Goal: Information Seeking & Learning: Find specific page/section

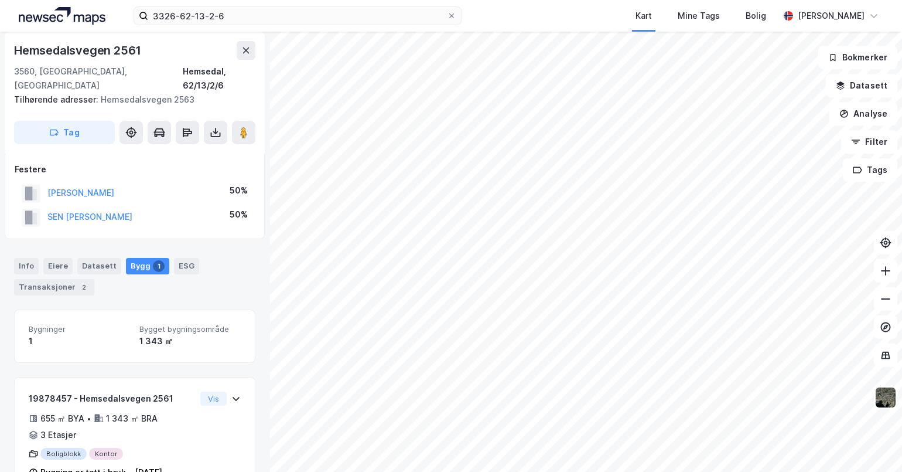
scroll to position [85, 0]
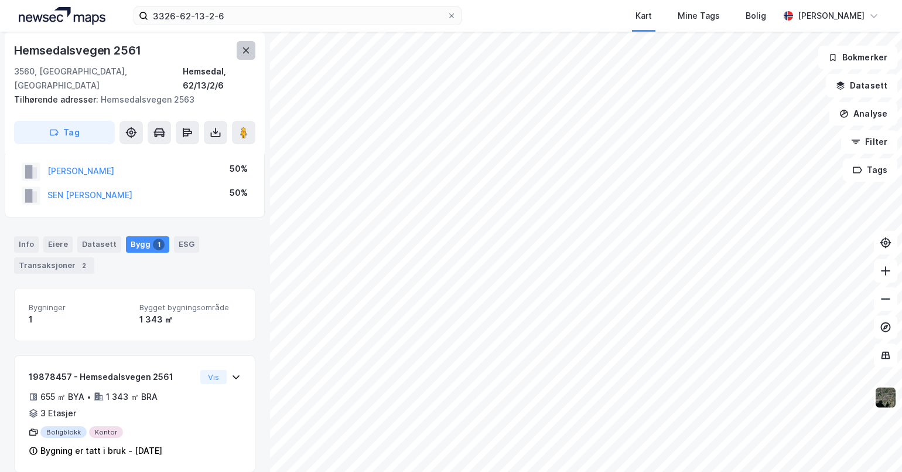
click at [241, 47] on icon at bounding box center [245, 50] width 9 height 9
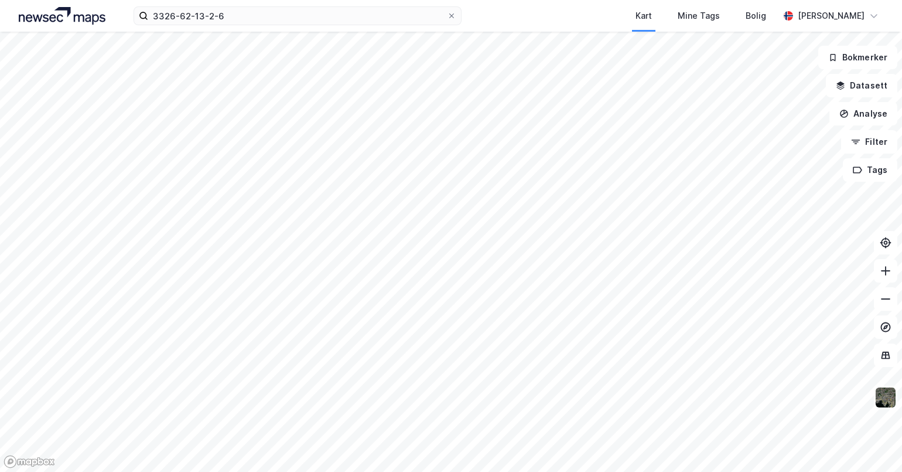
click at [565, 15] on div "Kart Mine Tags Bolig" at bounding box center [648, 16] width 261 height 32
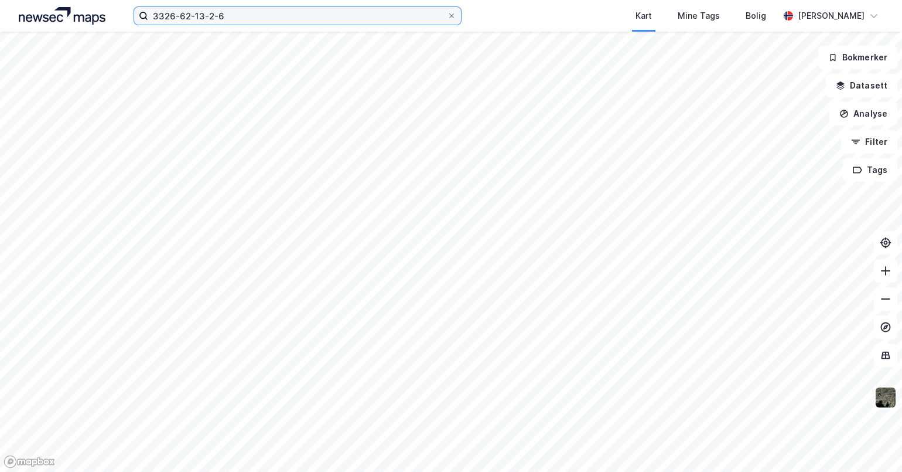
click at [377, 11] on input "3326-62-13-2-6" at bounding box center [297, 16] width 299 height 18
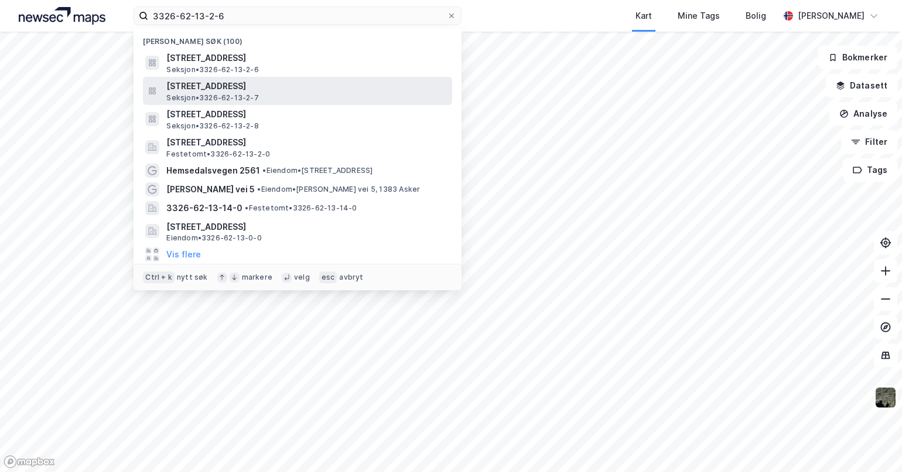
click at [354, 91] on span "[STREET_ADDRESS]" at bounding box center [306, 86] width 281 height 14
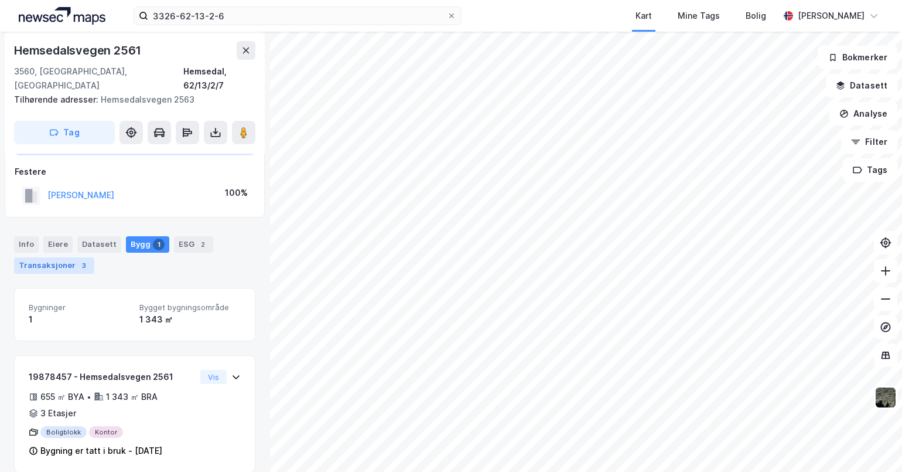
scroll to position [60, 0]
click at [54, 258] on div "Transaksjoner 3" at bounding box center [54, 266] width 80 height 16
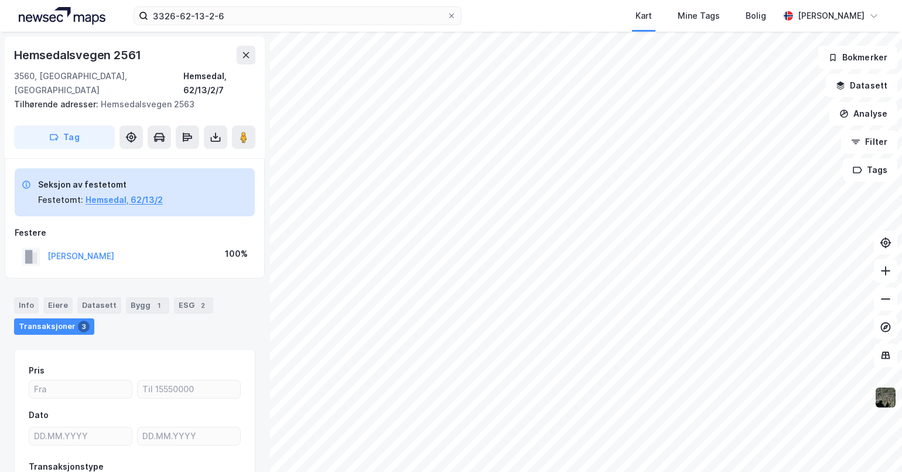
click at [76, 249] on div "[PERSON_NAME]" at bounding box center [80, 256] width 67 height 14
click at [54, 297] on div "Eiere" at bounding box center [57, 305] width 29 height 16
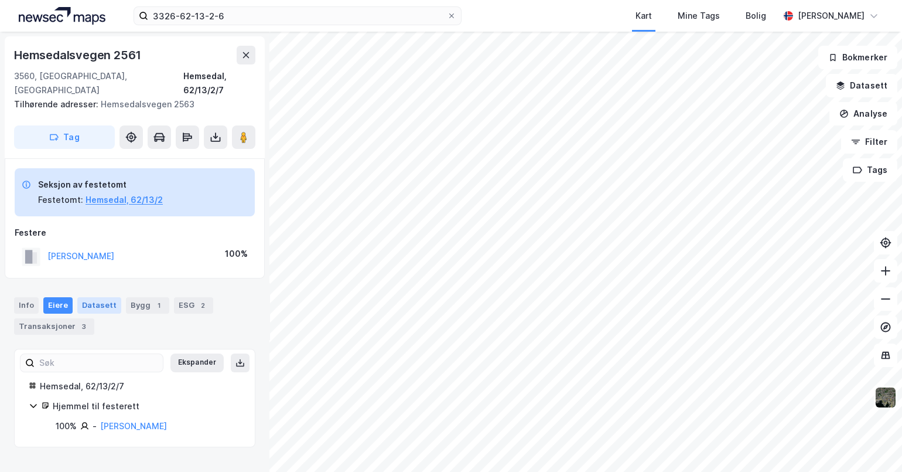
click at [97, 297] on div "Datasett" at bounding box center [99, 305] width 44 height 16
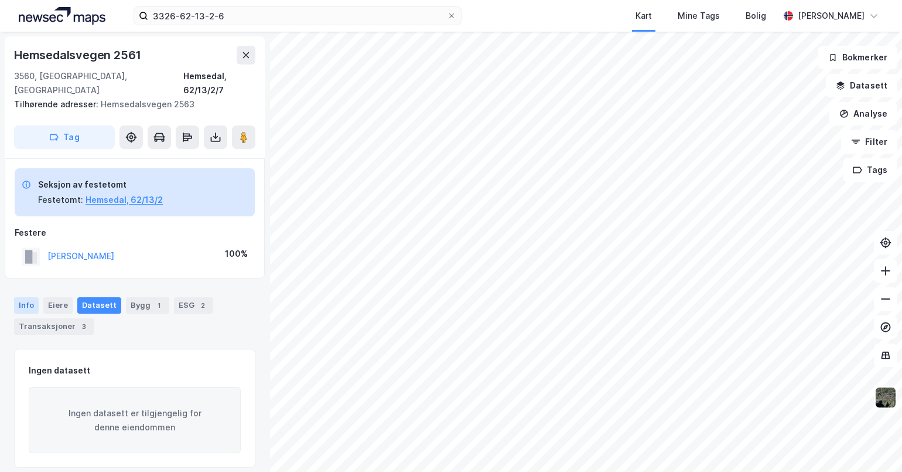
click at [26, 297] on div "Info" at bounding box center [26, 305] width 25 height 16
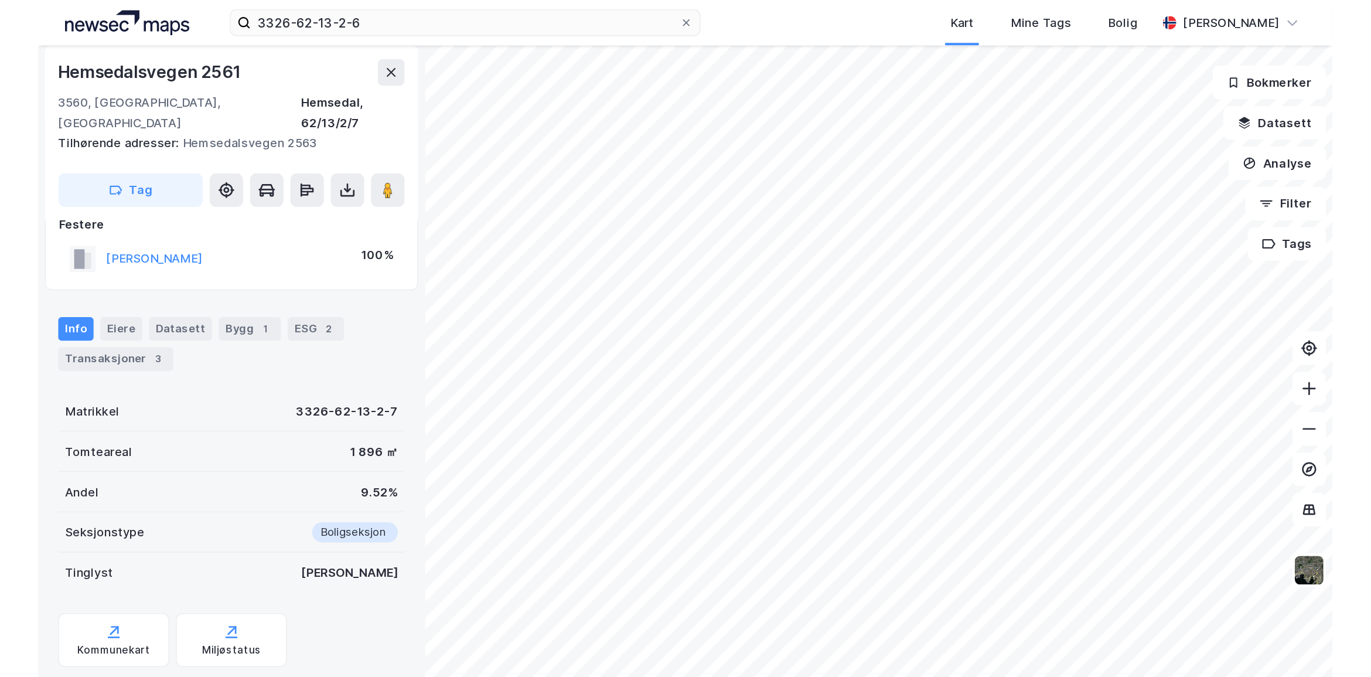
scroll to position [93, 0]
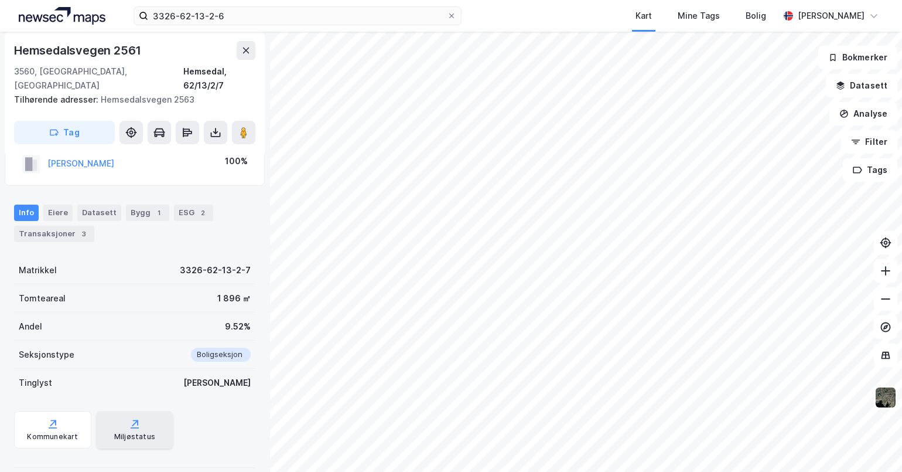
click at [107, 411] on div "Miljøstatus" at bounding box center [134, 429] width 77 height 37
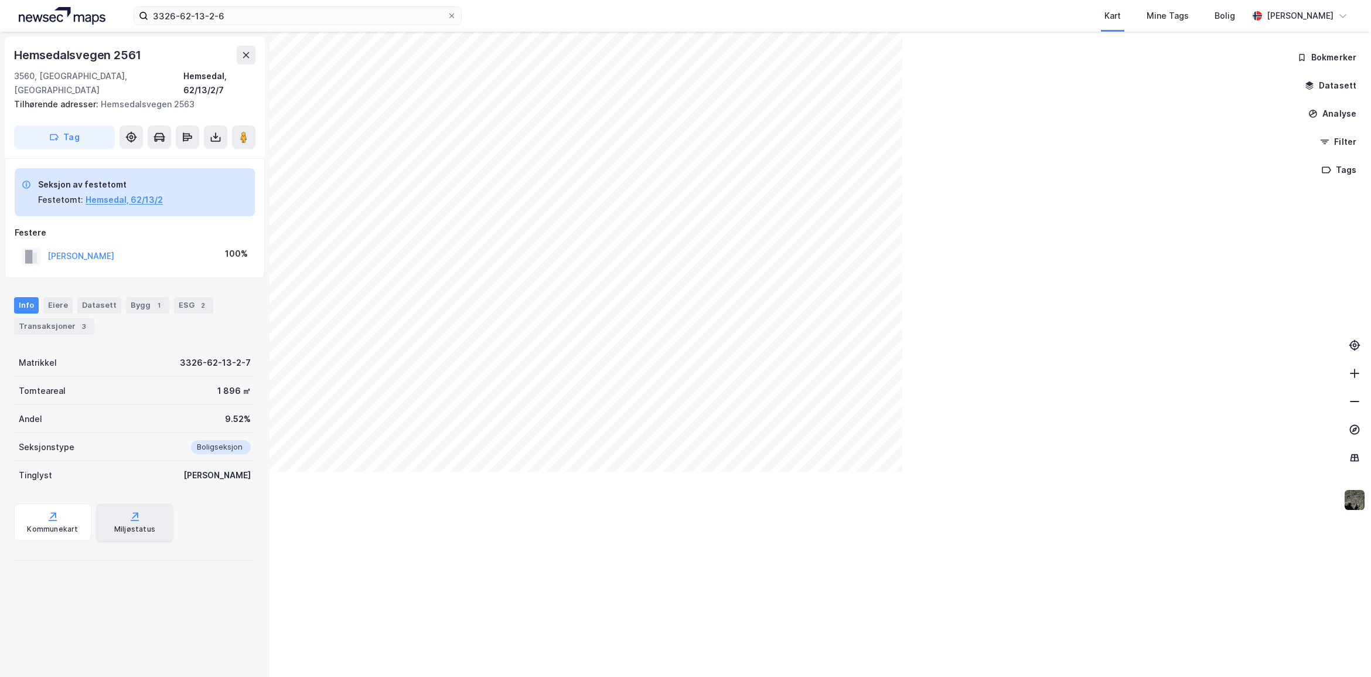
scroll to position [0, 0]
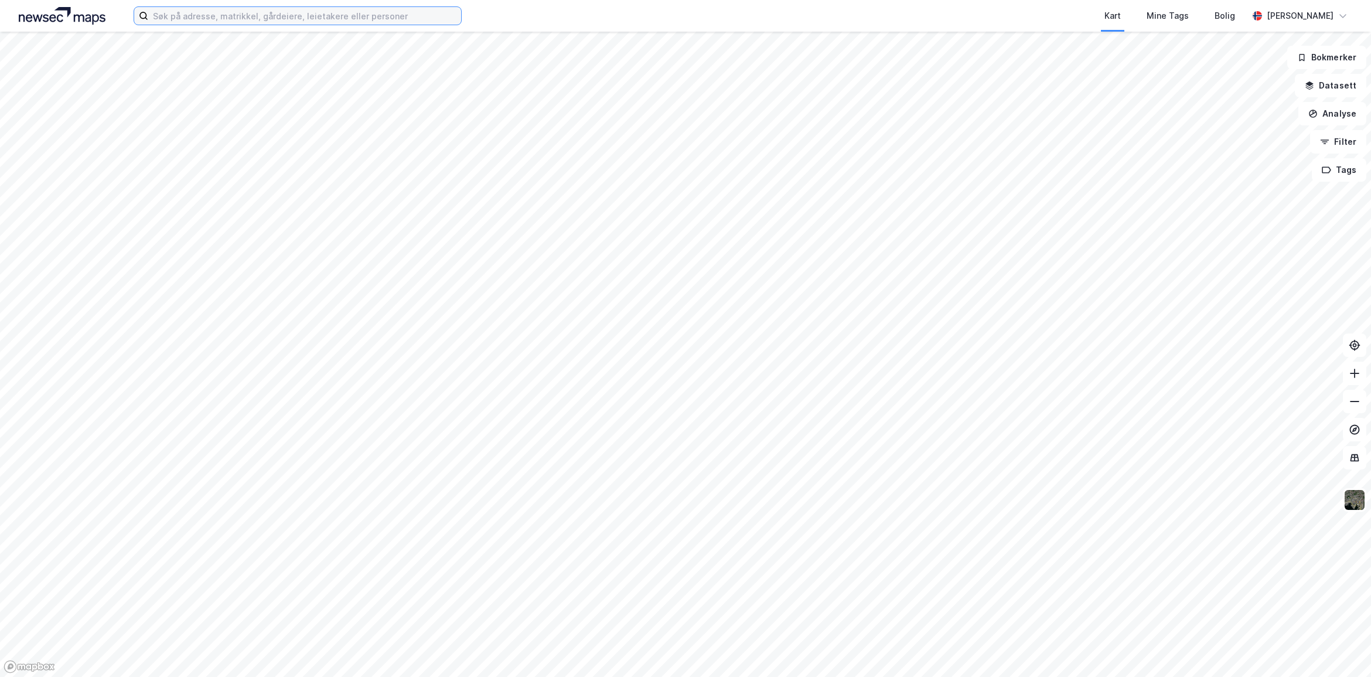
click at [368, 13] on input at bounding box center [304, 16] width 313 height 18
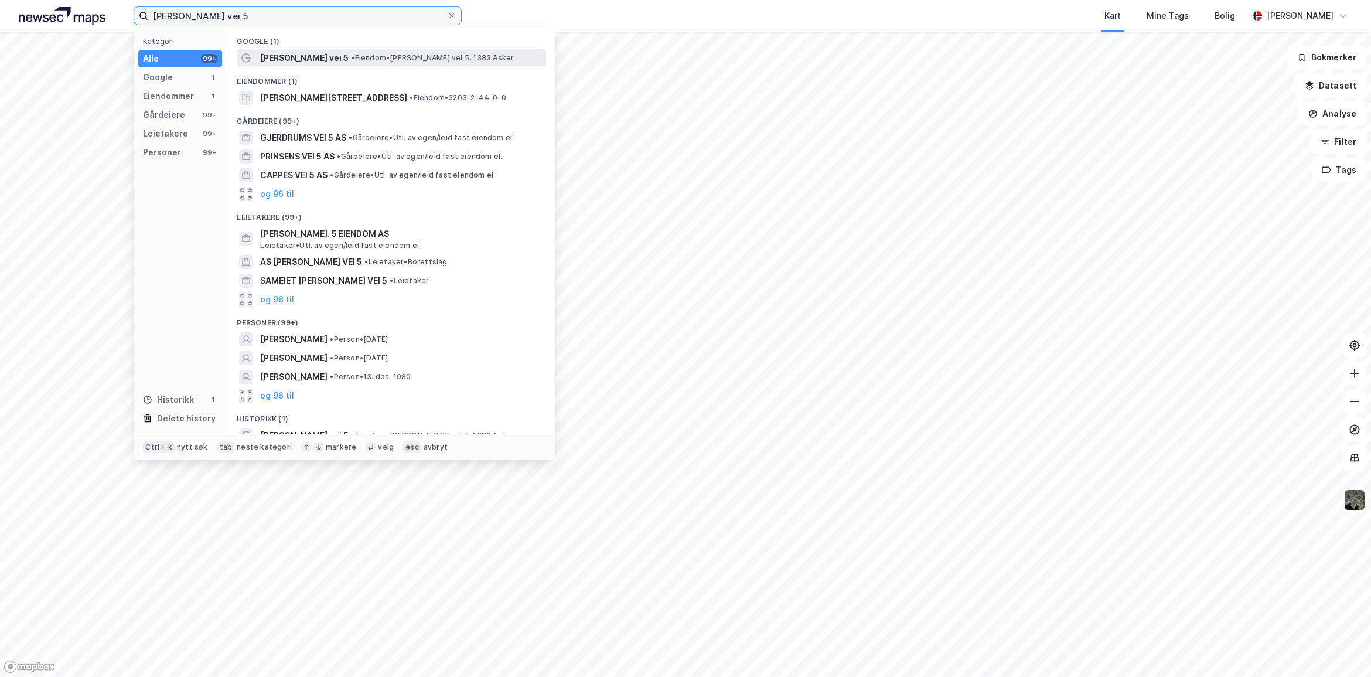
type input "knud askers vei 5"
click at [368, 66] on div "Knud Askers vei 5 • Eiendom • Knud Askers vei 5, 1383 Asker" at bounding box center [391, 58] width 309 height 19
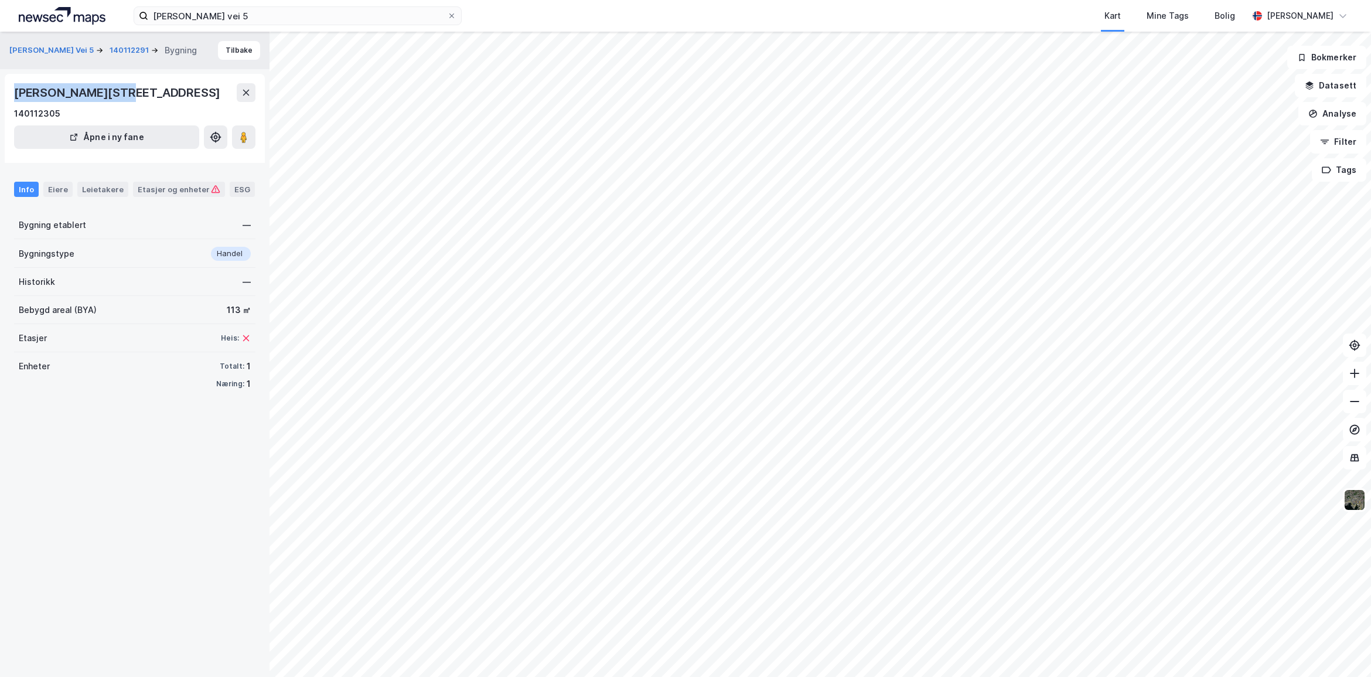
drag, startPoint x: 113, startPoint y: 93, endPoint x: 12, endPoint y: 97, distance: 100.9
click at [12, 97] on div "Knud Askers vei 9, 1383, AKERSHUS 140112305 Åpne i ny fane" at bounding box center [135, 118] width 260 height 89
copy div "Knud Askers vei 9"
